Goal: Task Accomplishment & Management: Manage account settings

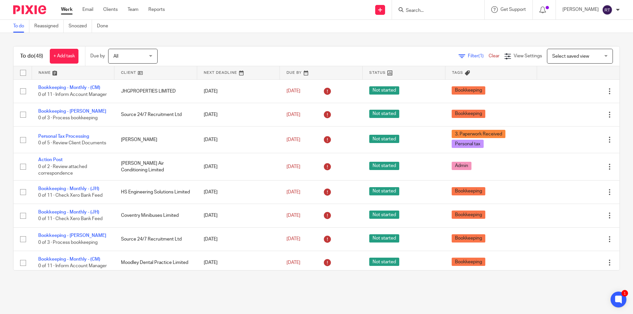
click at [465, 11] on input "Search" at bounding box center [434, 11] width 59 height 6
type input "engin"
click at [470, 23] on link at bounding box center [475, 28] width 142 height 15
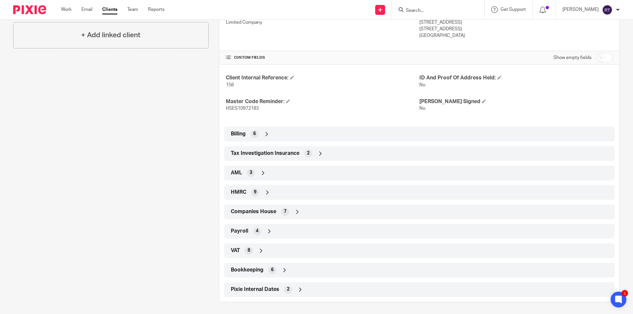
scroll to position [190, 0]
click at [253, 212] on span "Companies House" at bounding box center [254, 210] width 46 height 7
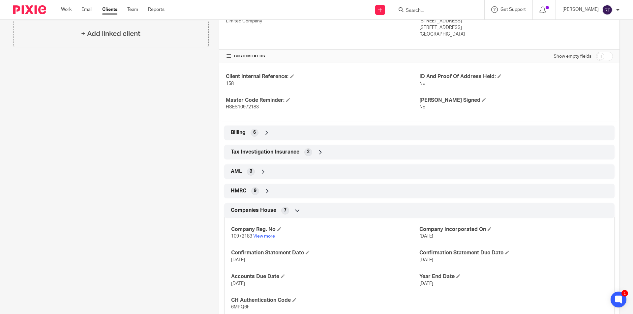
click at [240, 235] on span "10972183" at bounding box center [241, 236] width 21 height 5
copy p "10972183"
click at [237, 304] on p "6MPQ6F" at bounding box center [325, 307] width 188 height 7
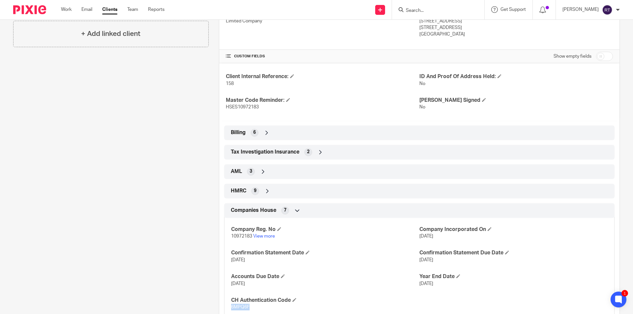
copy span "6MPQ6F"
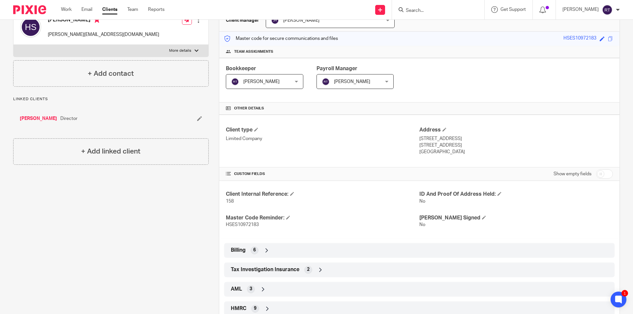
scroll to position [0, 0]
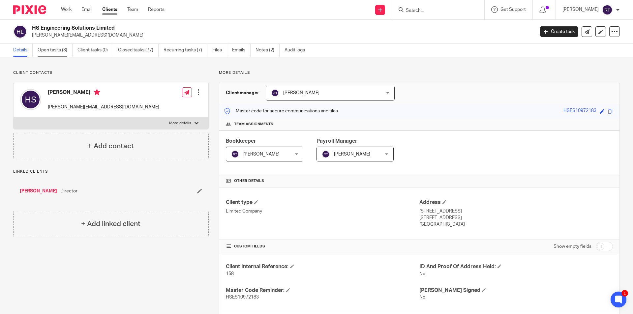
click at [63, 49] on link "Open tasks (3)" at bounding box center [55, 50] width 35 height 13
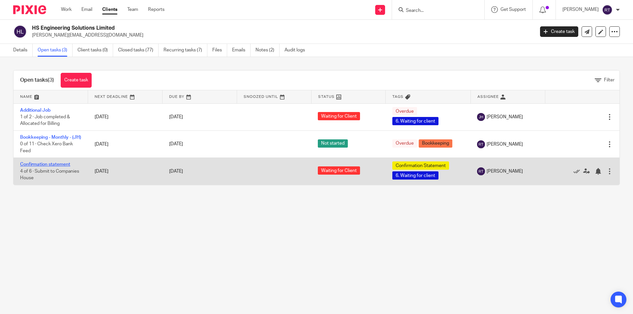
click at [43, 167] on link "Confirmation statement" at bounding box center [45, 164] width 50 height 5
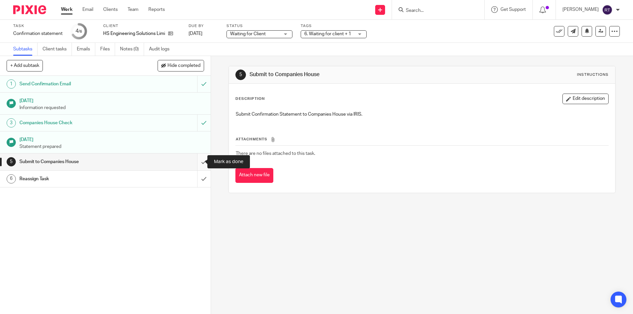
click at [197, 158] on input "submit" at bounding box center [105, 162] width 211 height 16
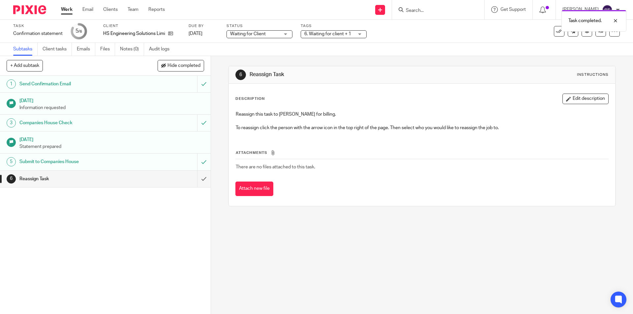
click at [254, 34] on span "Waiting for Client" at bounding box center [248, 34] width 36 height 5
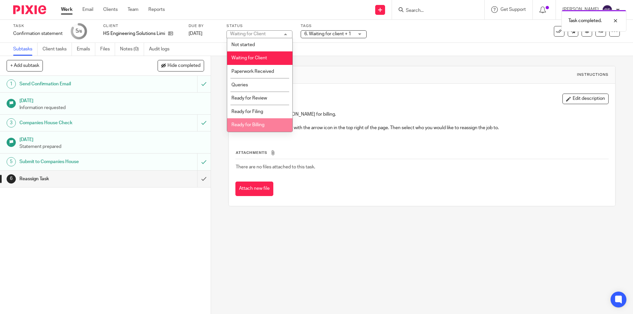
click at [259, 122] on li "Ready for Billing" at bounding box center [259, 125] width 65 height 14
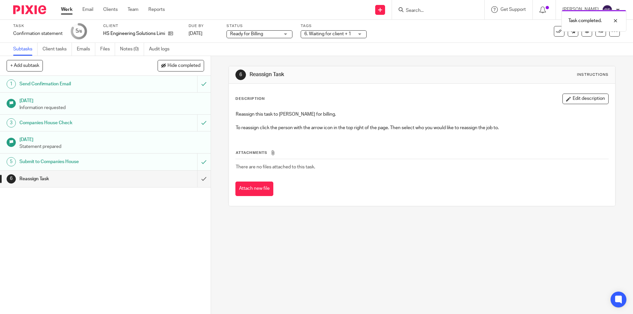
click at [329, 32] on span "6. Waiting for client + 1" at bounding box center [327, 34] width 47 height 5
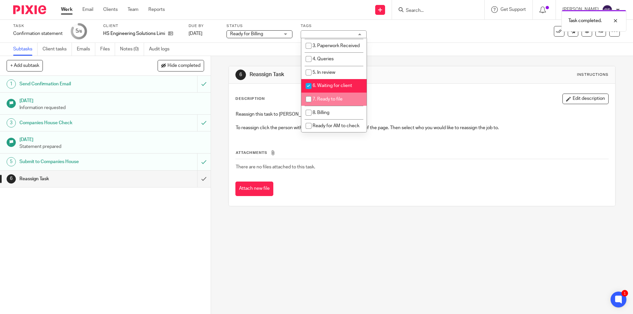
scroll to position [99, 0]
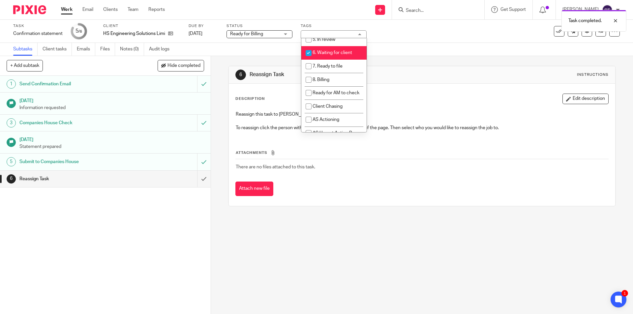
click at [327, 56] on li "6. Waiting for client" at bounding box center [334, 53] width 65 height 14
checkbox input "false"
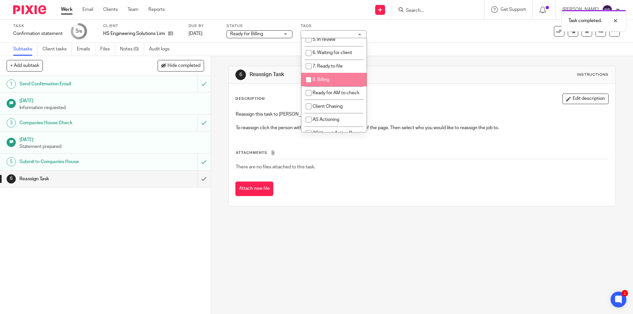
click at [331, 86] on li "8. Billing" at bounding box center [334, 80] width 65 height 14
checkbox input "true"
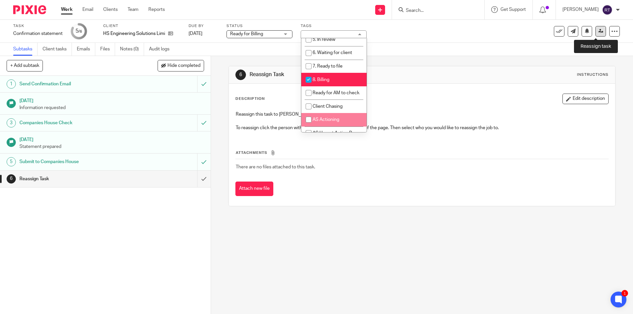
click at [596, 31] on link at bounding box center [601, 31] width 11 height 11
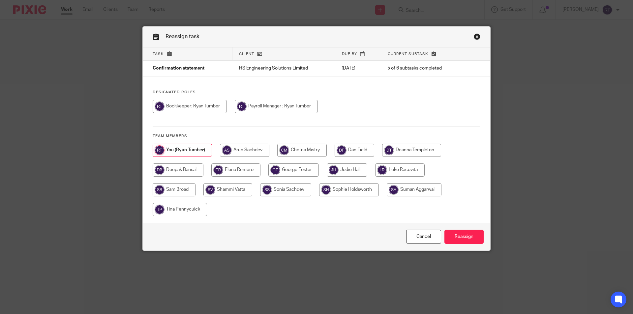
click at [408, 148] on input "radio" at bounding box center [411, 150] width 59 height 13
radio input "true"
click at [462, 239] on input "Reassign" at bounding box center [464, 237] width 39 height 14
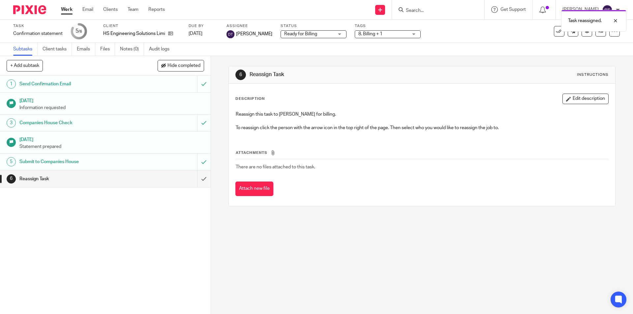
click at [31, 4] on div at bounding box center [27, 9] width 54 height 19
click at [31, 6] on img at bounding box center [29, 9] width 33 height 9
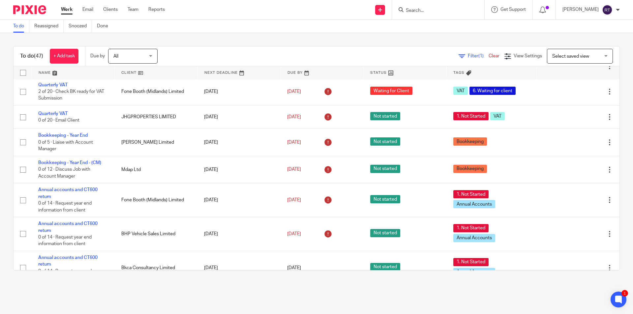
scroll to position [432, 0]
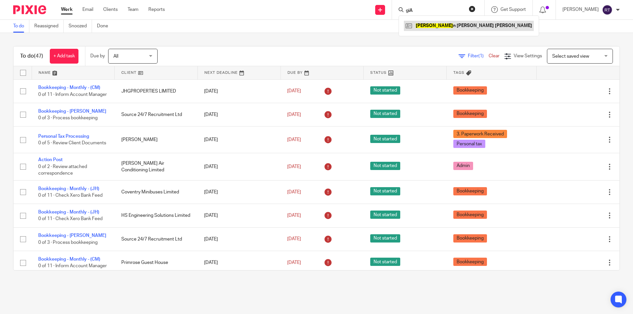
type input "giA"
click at [433, 26] on link at bounding box center [469, 26] width 130 height 10
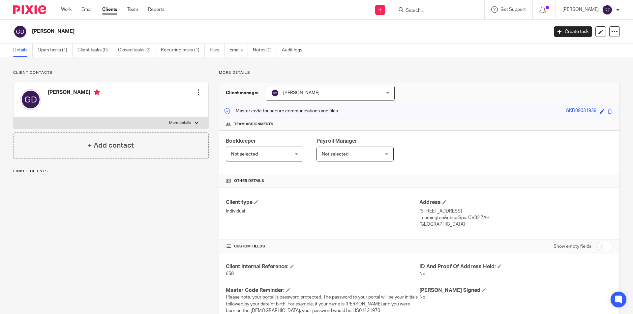
click at [432, 9] on input "Search" at bounding box center [434, 11] width 59 height 6
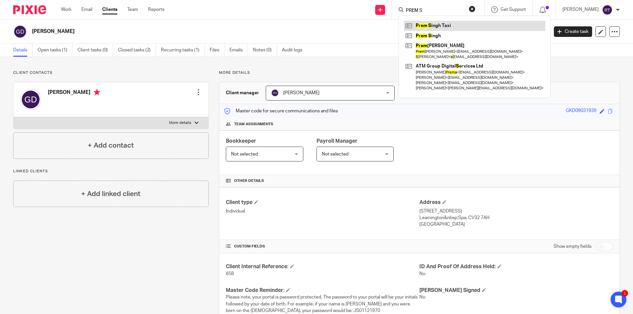
type input "PREM S"
click at [462, 21] on link at bounding box center [475, 26] width 142 height 10
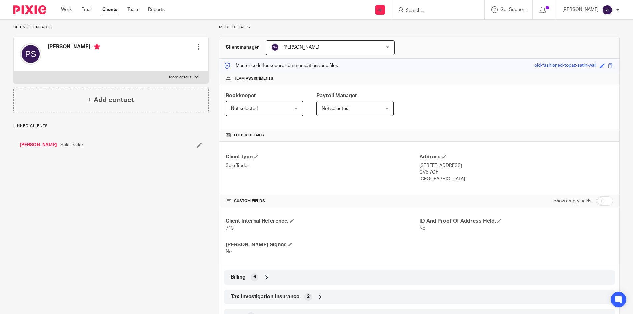
scroll to position [74, 0]
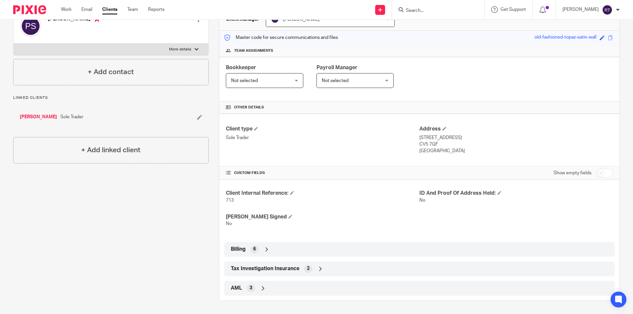
click at [171, 48] on p "More details" at bounding box center [180, 49] width 22 height 5
click at [14, 44] on input "More details" at bounding box center [13, 43] width 0 height 0
checkbox input "true"
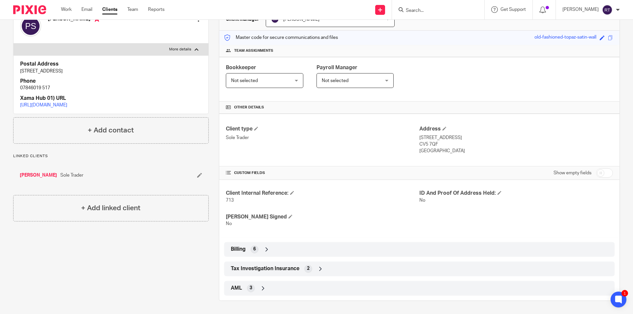
scroll to position [8, 0]
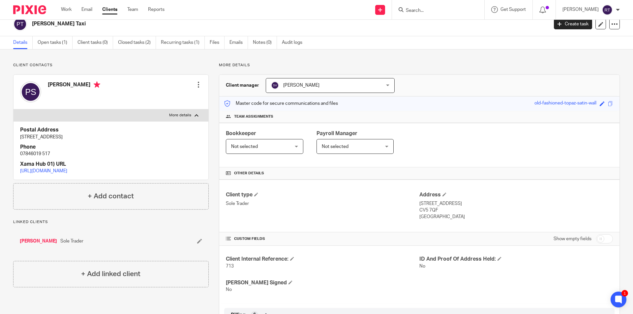
click at [37, 245] on link "[PERSON_NAME]" at bounding box center [38, 241] width 37 height 7
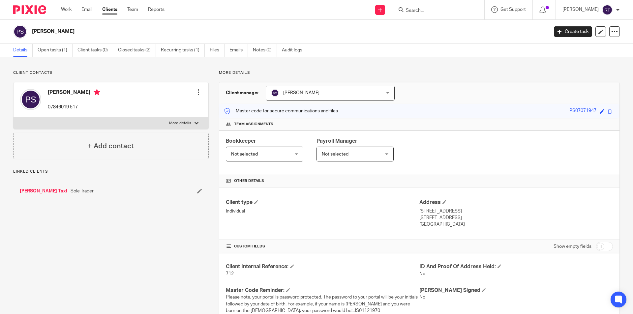
click at [172, 122] on p "More details" at bounding box center [180, 123] width 22 height 5
click at [14, 117] on input "More details" at bounding box center [13, 117] width 0 height 0
checkbox input "true"
